Goal: Transaction & Acquisition: Purchase product/service

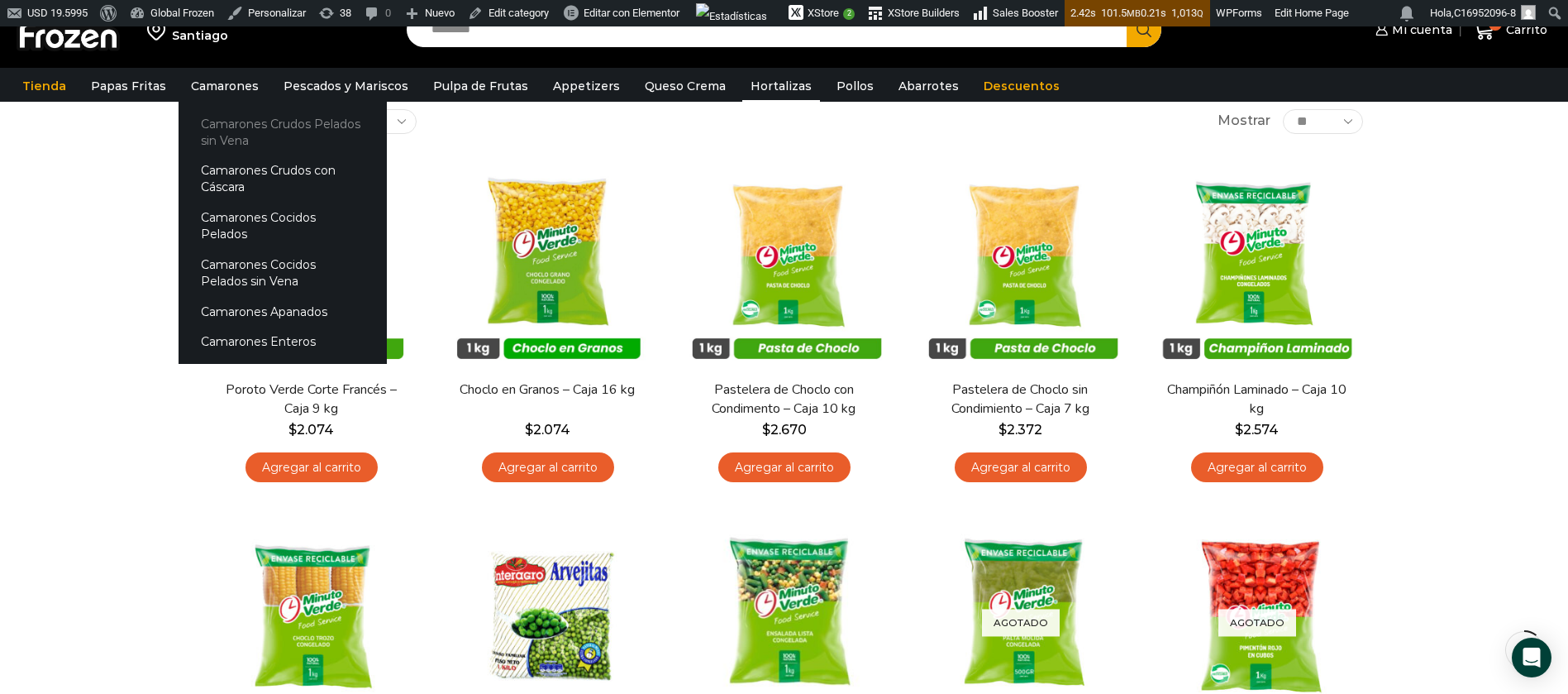
click at [223, 133] on link "Camarones Crudos Pelados sin Vena" at bounding box center [283, 132] width 208 height 47
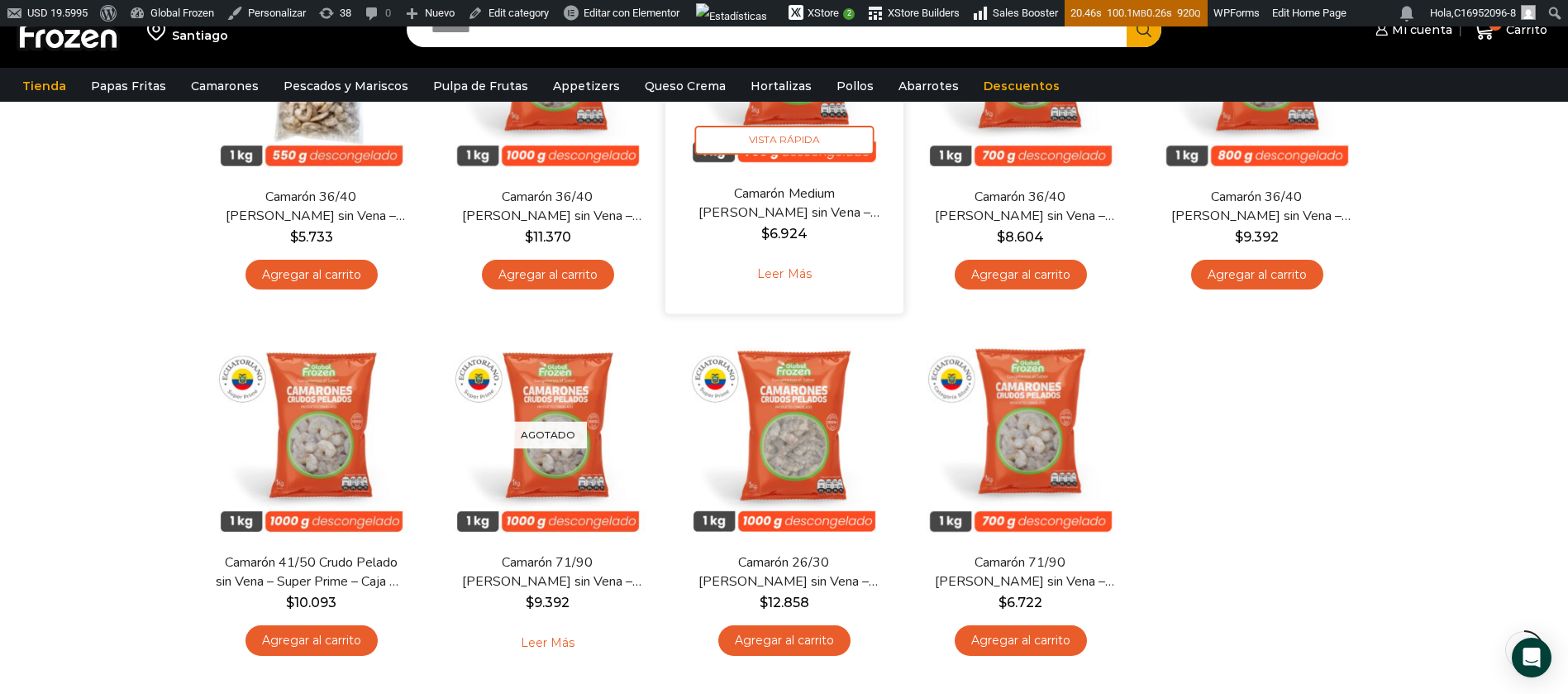
scroll to position [372, 0]
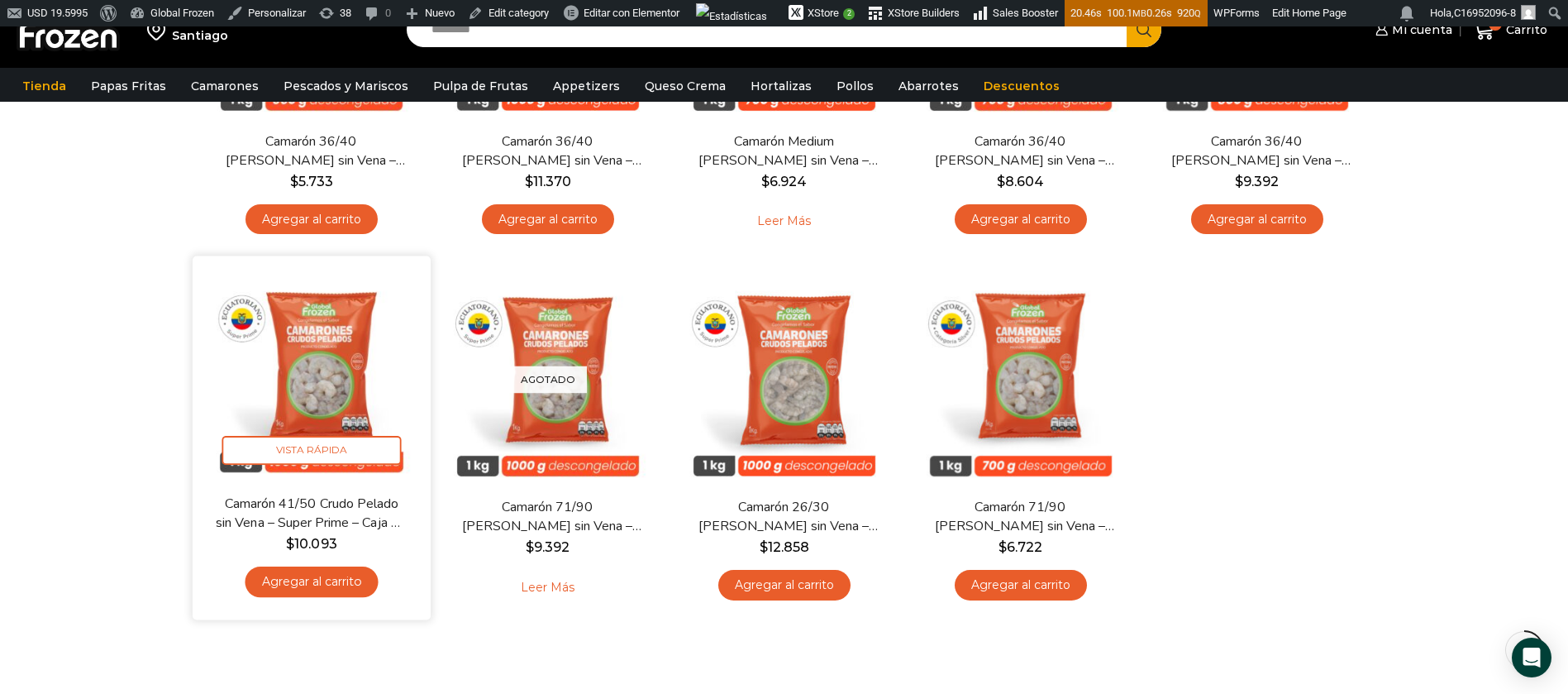
click at [298, 389] on img at bounding box center [311, 374] width 213 height 213
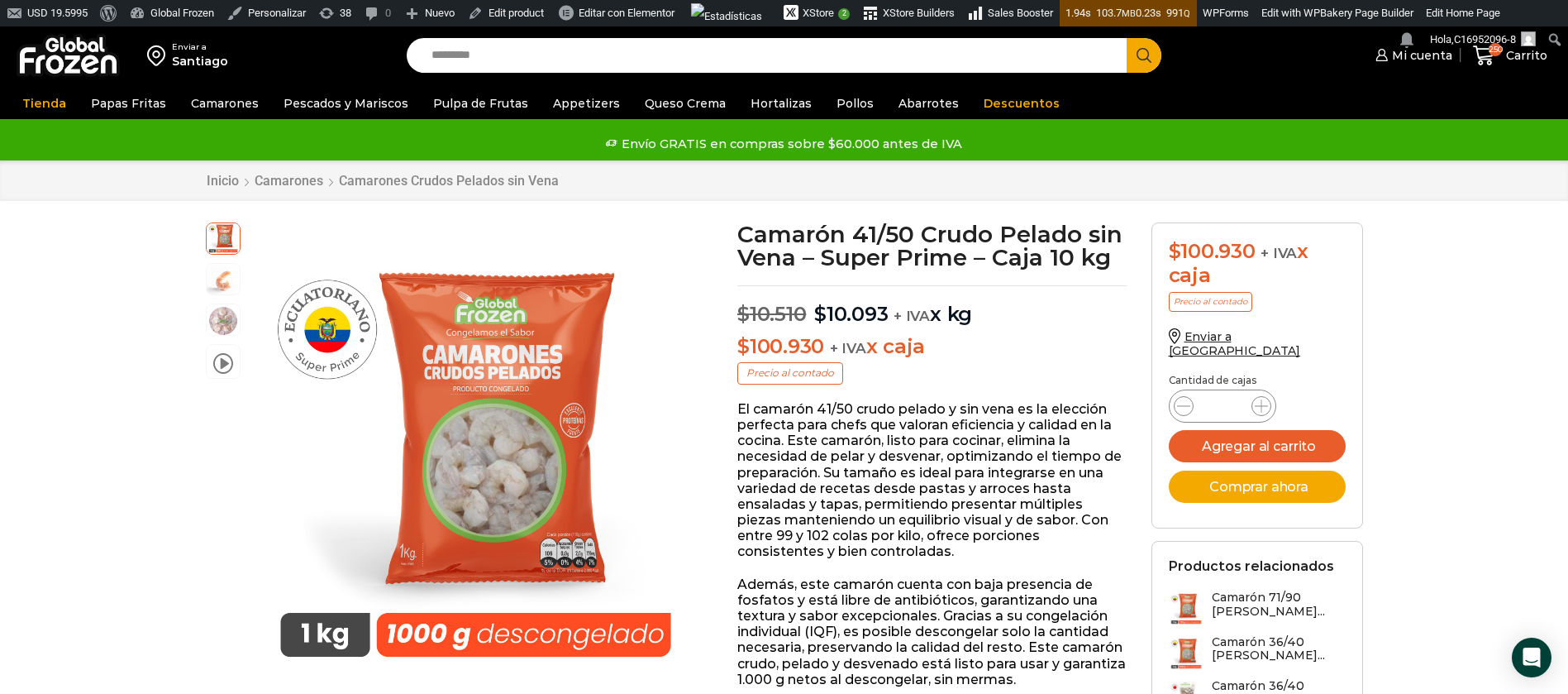
drag, startPoint x: 65, startPoint y: 285, endPoint x: 71, endPoint y: 257, distance: 28.6
